Goal: Submit feedback/report problem: Submit feedback/report problem

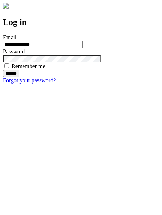
type input "**********"
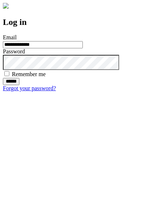
click at [19, 85] on input "******" at bounding box center [11, 81] width 17 height 7
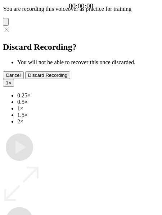
type input "**********"
